Goal: Task Accomplishment & Management: Use online tool/utility

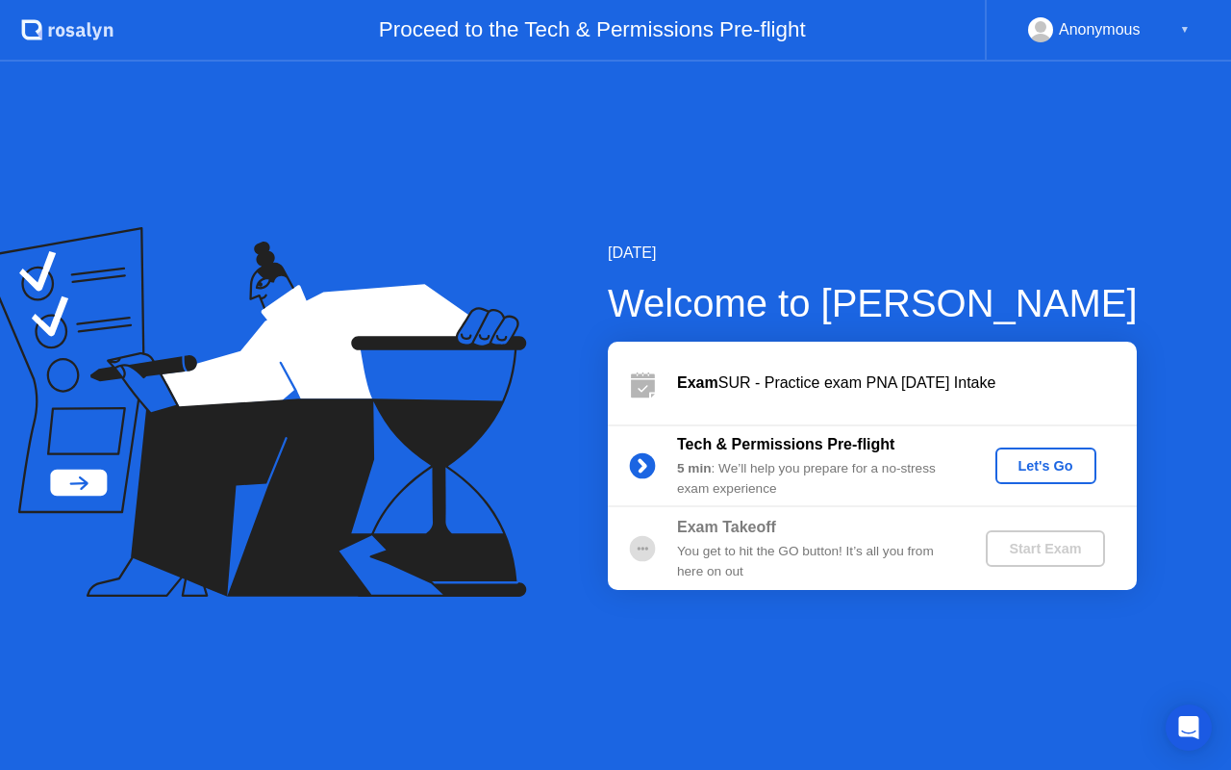
click at [1032, 475] on button "Let's Go" at bounding box center [1046, 465] width 101 height 37
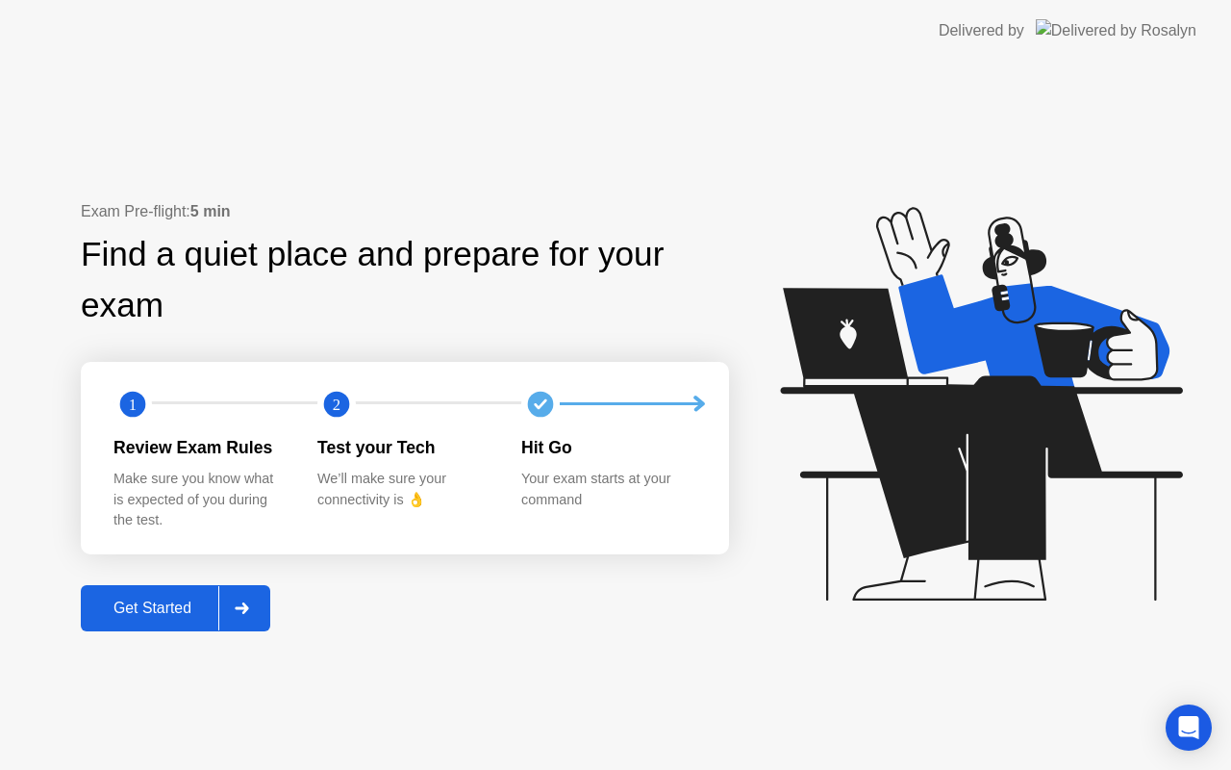
click at [128, 617] on div "Get Started" at bounding box center [153, 607] width 132 height 17
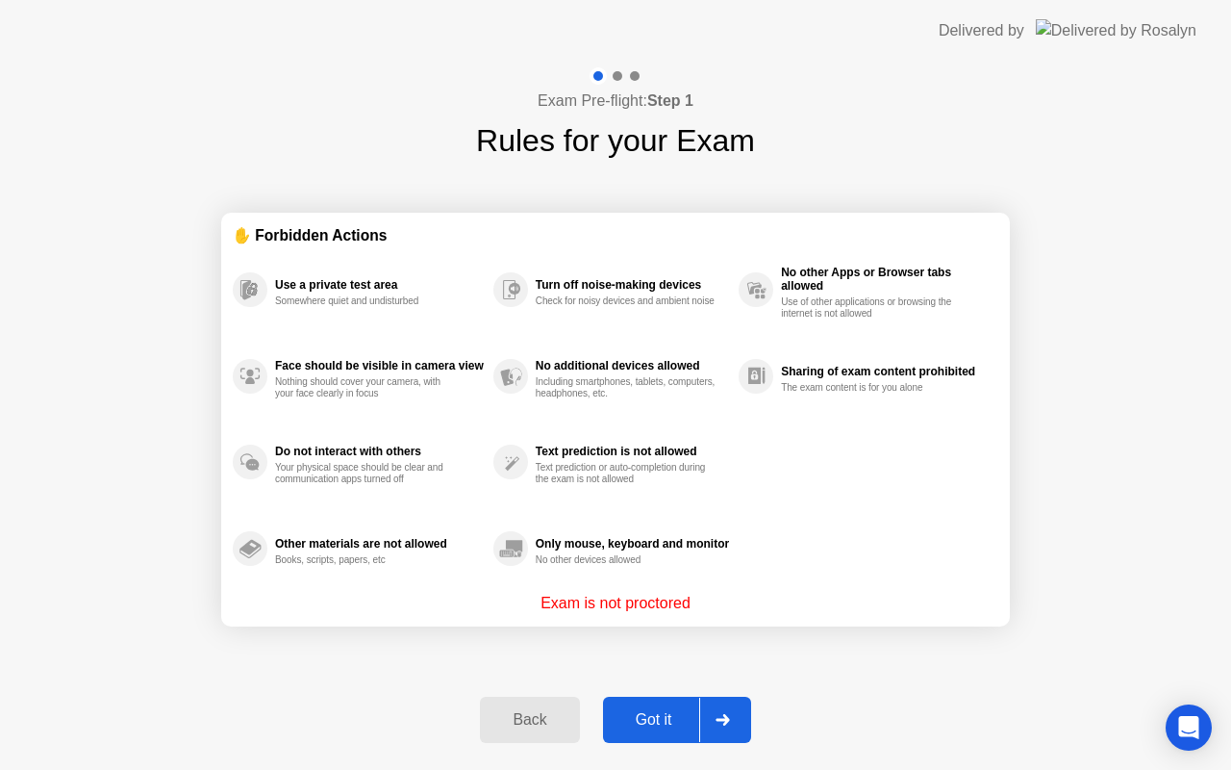
click at [661, 711] on div "Got it" at bounding box center [654, 719] width 90 height 17
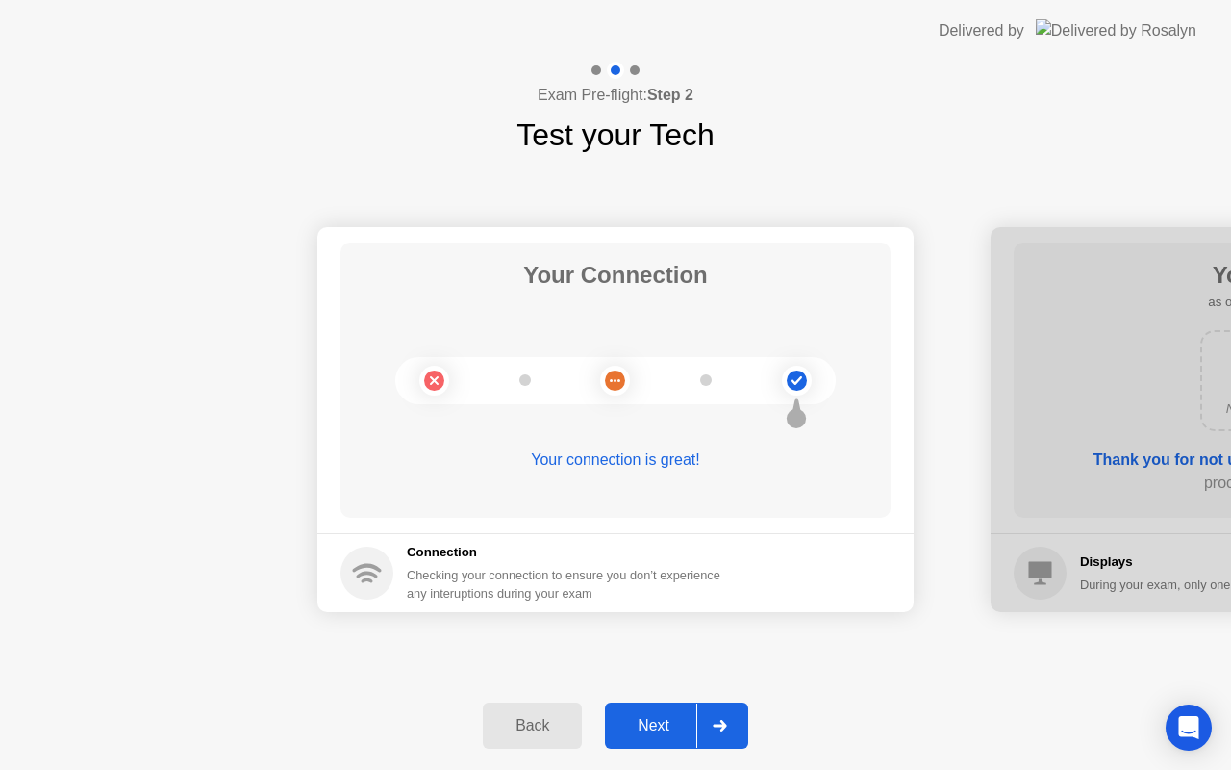
click at [664, 717] on div "Next" at bounding box center [654, 725] width 86 height 17
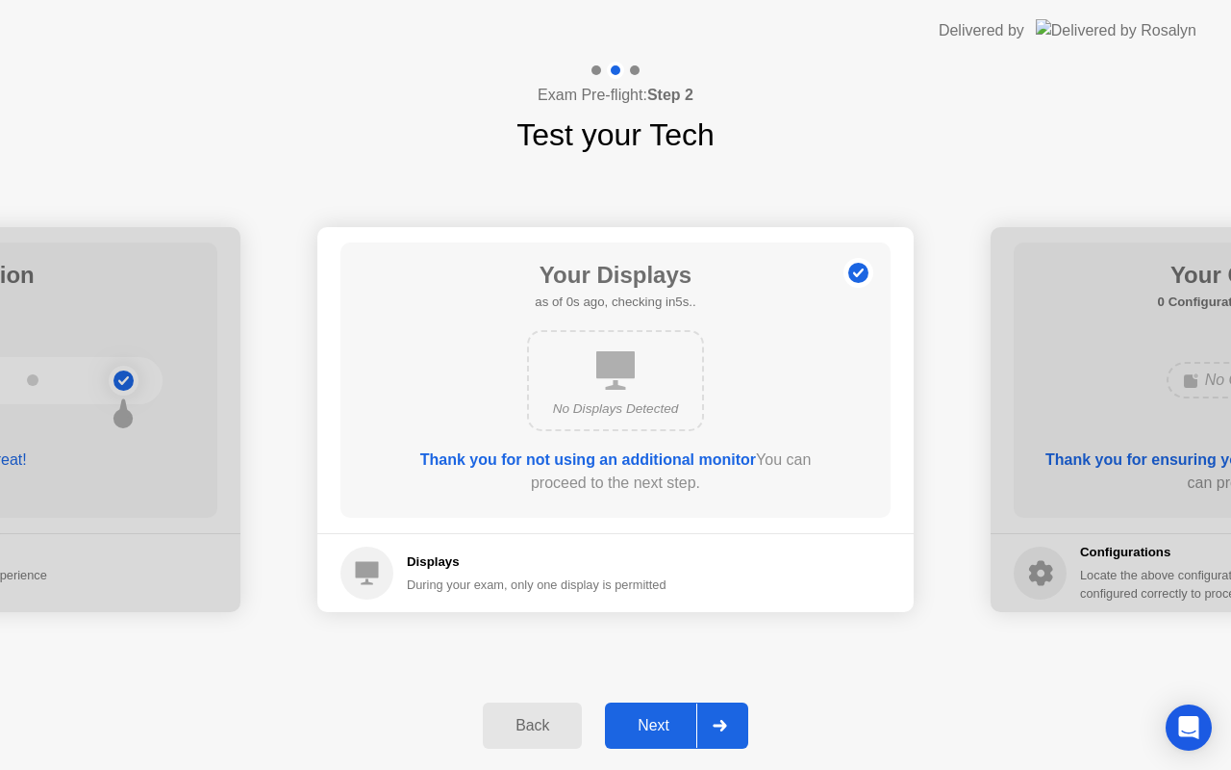
click at [666, 734] on div "Next" at bounding box center [654, 725] width 86 height 17
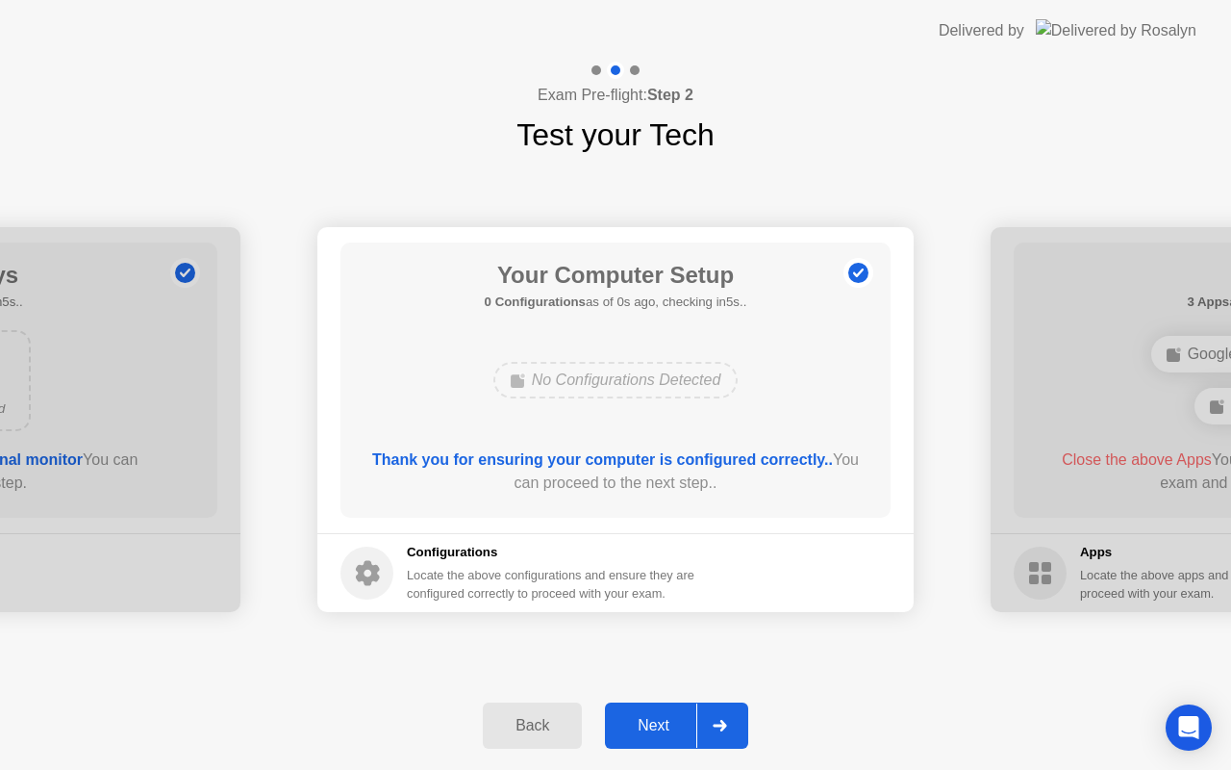
click at [666, 734] on div "Next" at bounding box center [654, 725] width 86 height 17
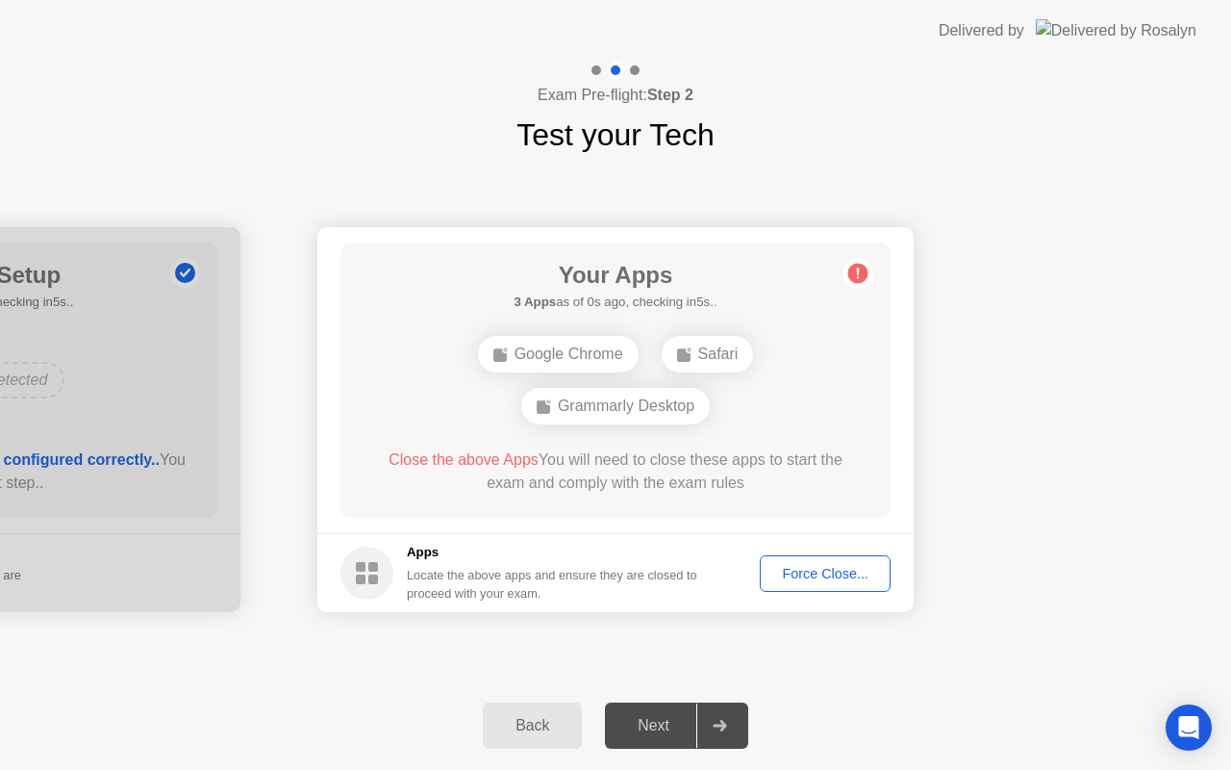
click at [666, 734] on div "Next" at bounding box center [654, 725] width 86 height 17
click at [666, 726] on div "Next" at bounding box center [654, 725] width 86 height 17
click at [817, 577] on div "Force Close..." at bounding box center [825, 573] width 117 height 15
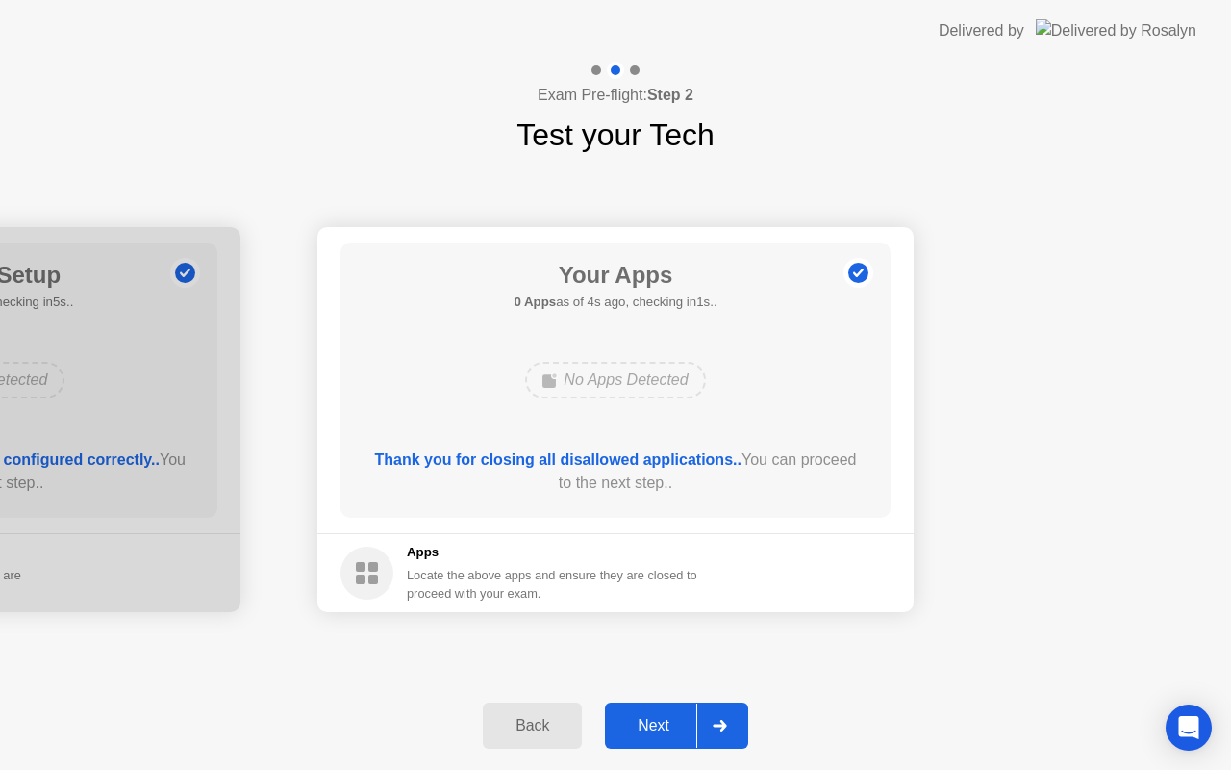
click at [725, 722] on icon at bounding box center [720, 726] width 14 height 12
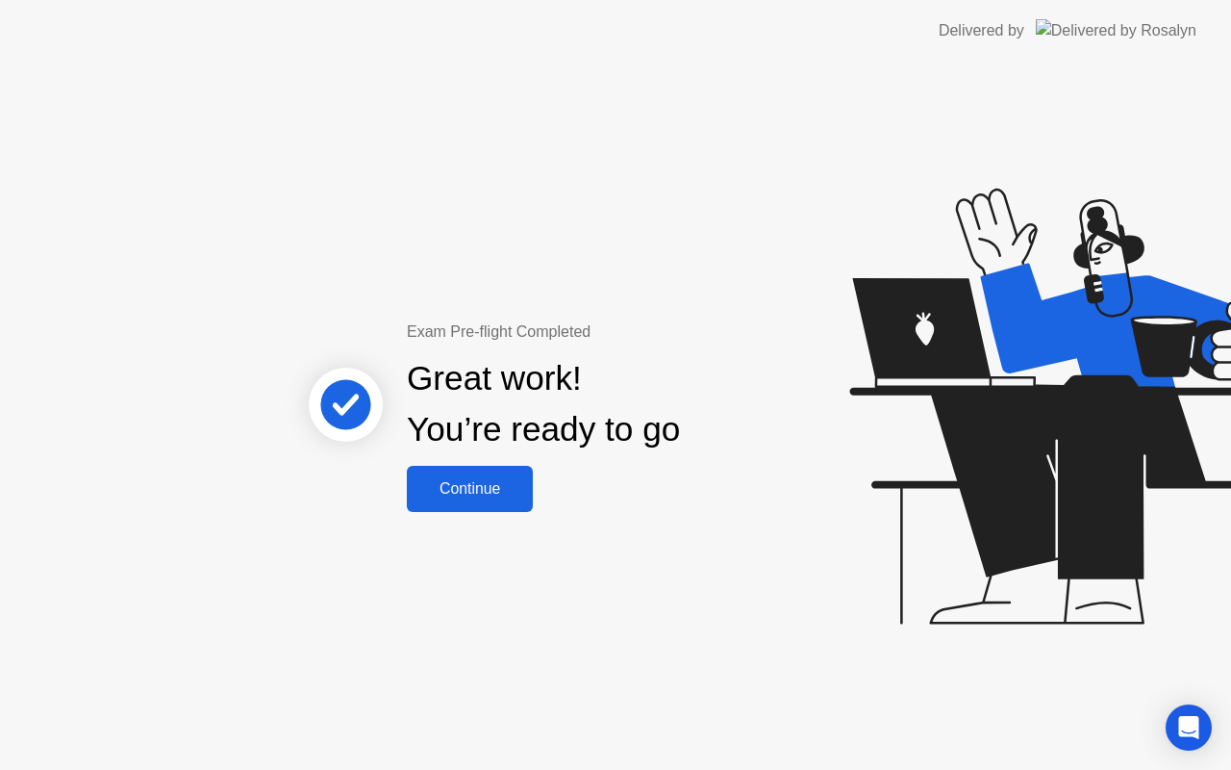
click at [481, 488] on div "Continue" at bounding box center [470, 488] width 114 height 17
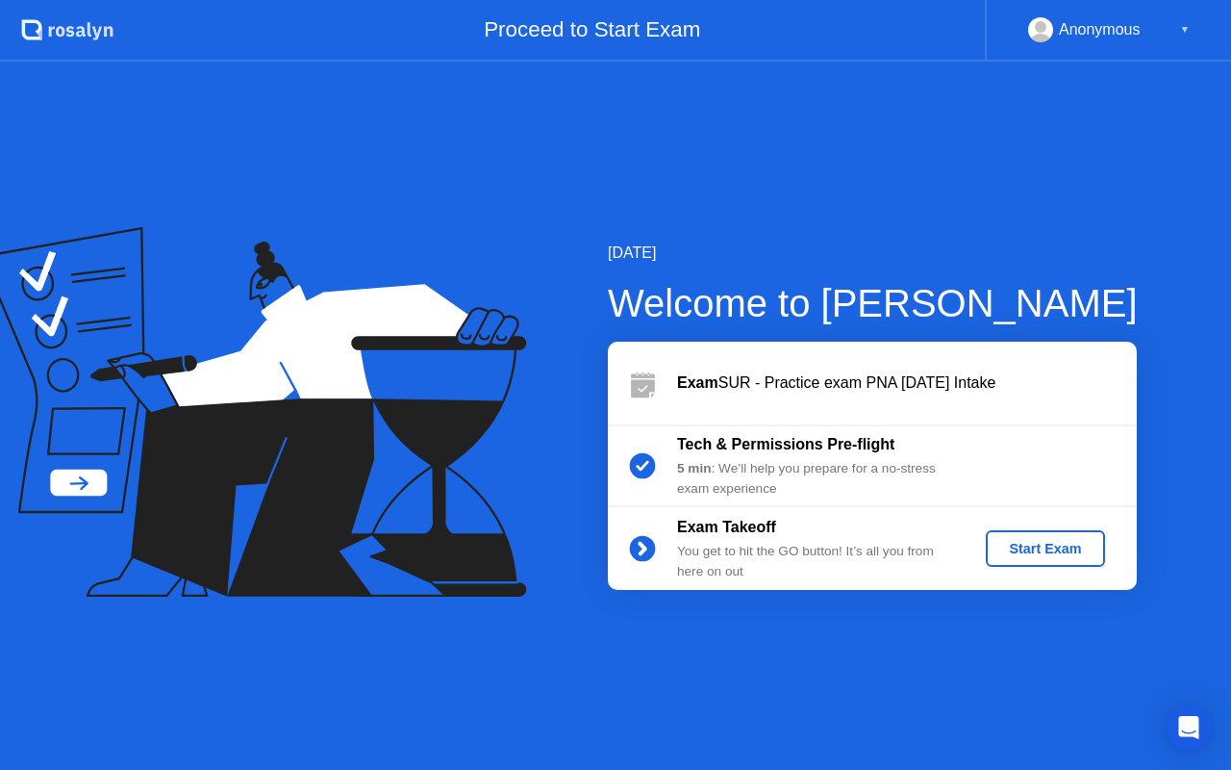
click at [1076, 543] on div "Start Exam" at bounding box center [1045, 548] width 103 height 15
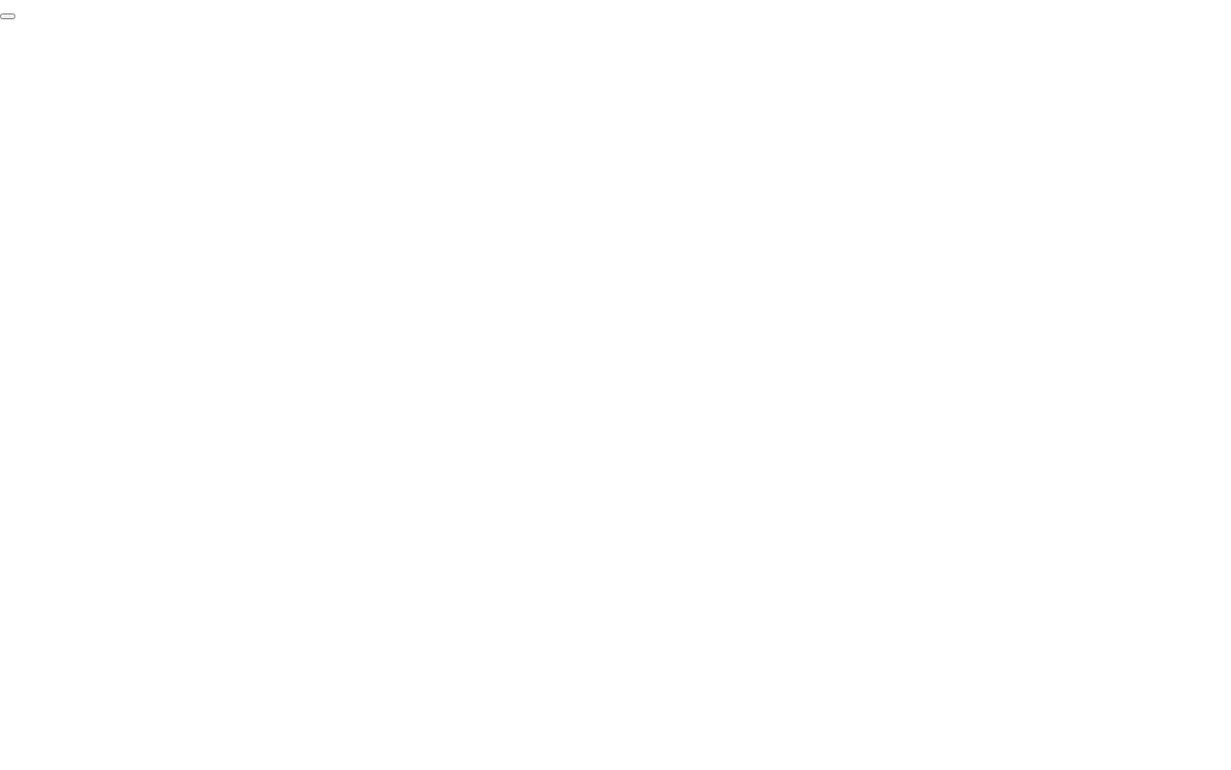
click div "End Proctoring Session"
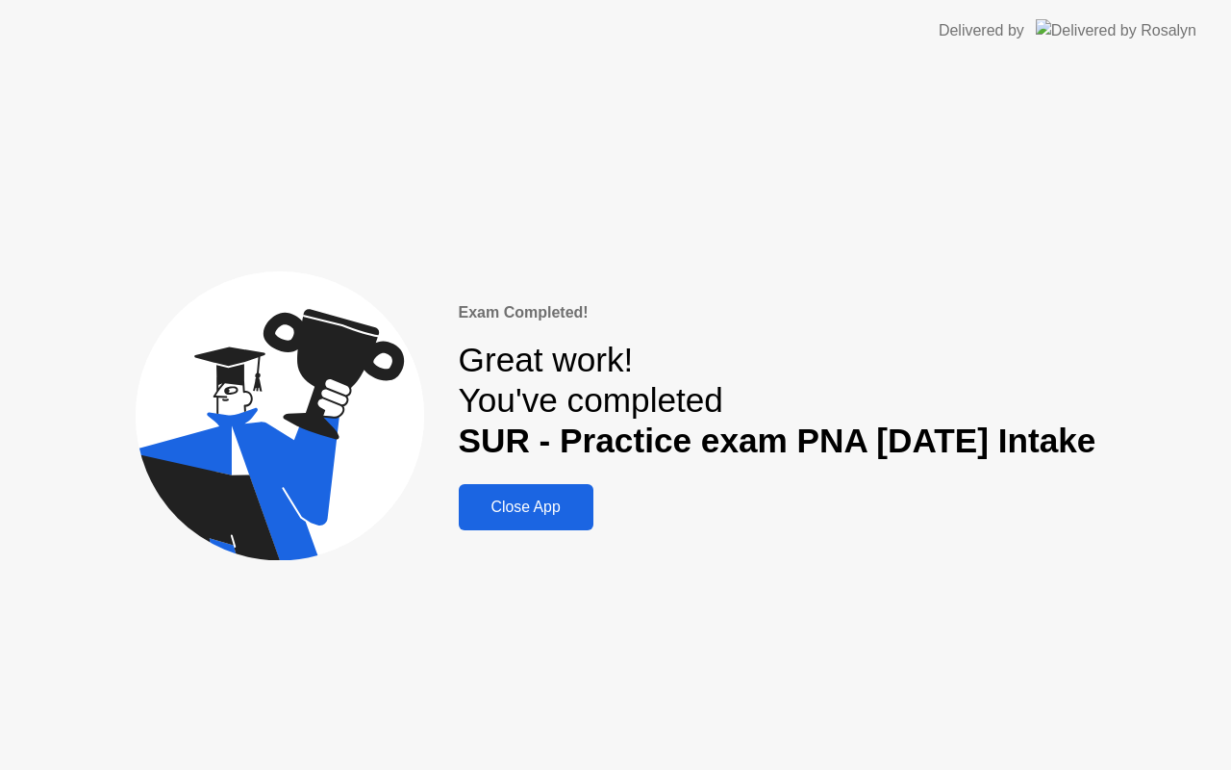
click at [536, 519] on button "Close App" at bounding box center [526, 507] width 135 height 46
